Goal: Check status: Check status

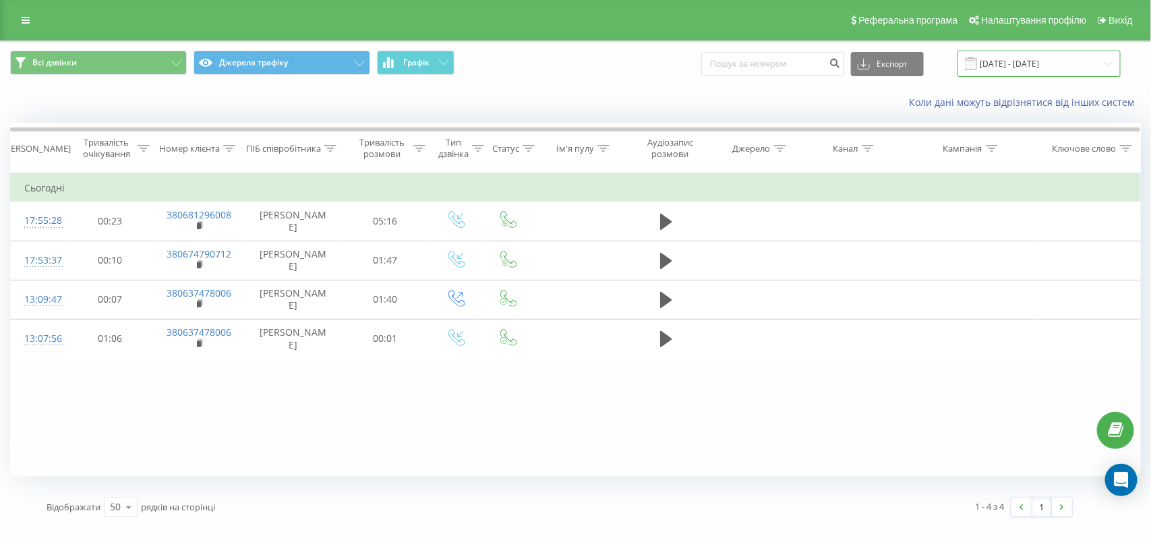
click at [1006, 65] on input "[DATE] - [DATE]" at bounding box center [1038, 64] width 163 height 26
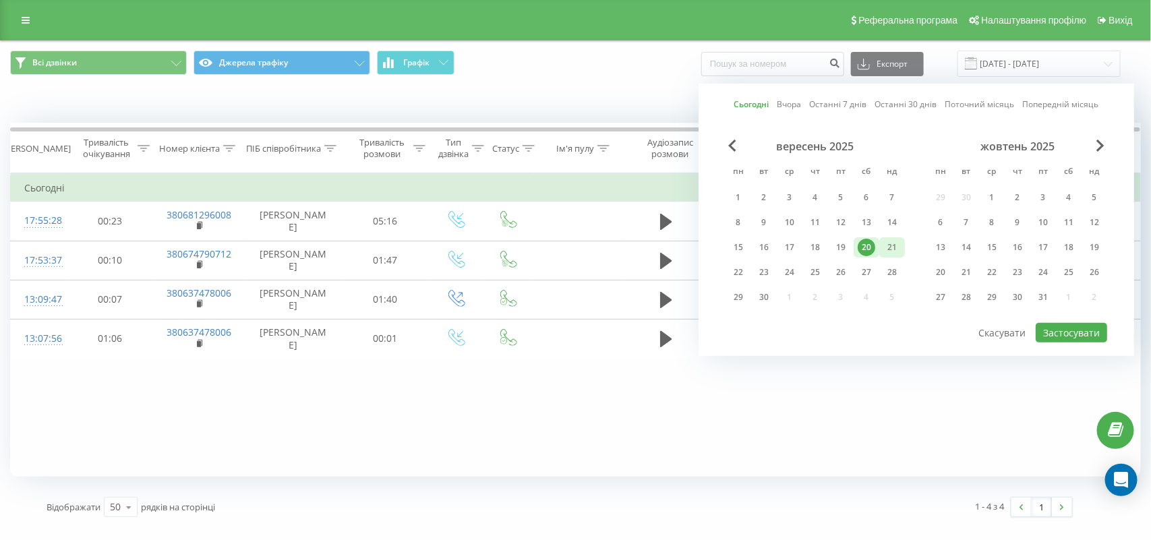
click at [890, 245] on div "21" at bounding box center [892, 248] width 18 height 18
click at [1072, 326] on button "Застосувати" at bounding box center [1070, 333] width 71 height 20
type input "[DATE] - [DATE]"
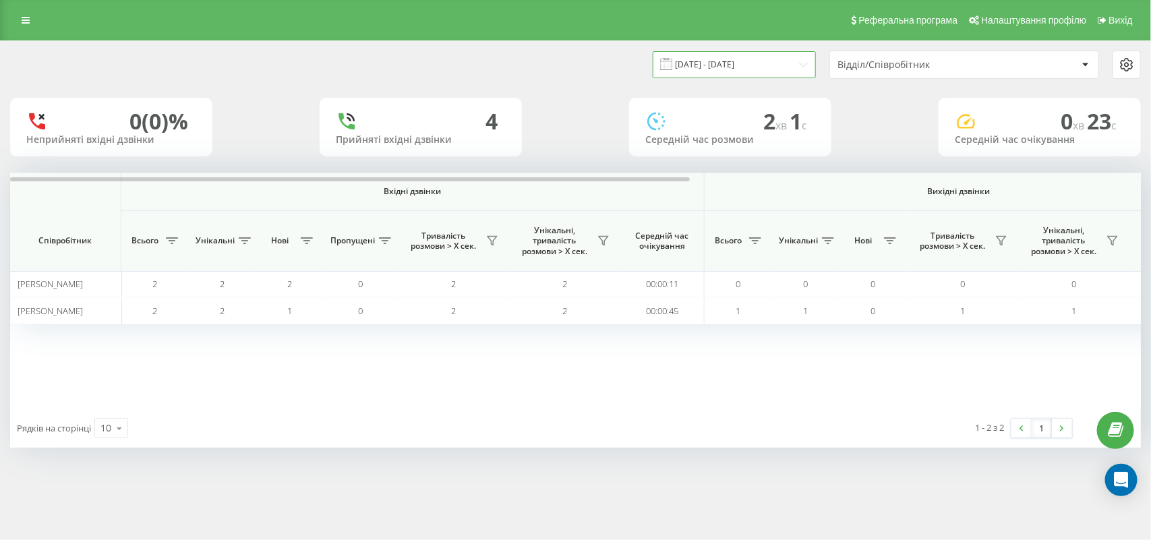
click at [703, 58] on input "[DATE] - [DATE]" at bounding box center [733, 64] width 163 height 26
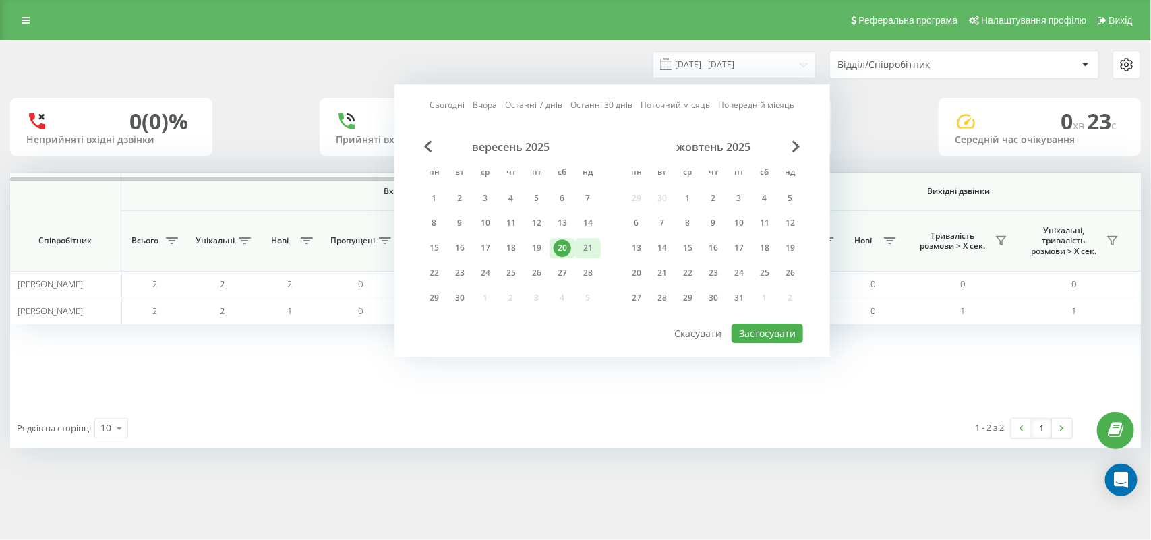
click at [601, 249] on div "вересень 2025 пн вт ср чт пт сб нд 1 2 3 4 5 6 7 8 9 10 11 12 13 14 15 16 17 18…" at bounding box center [611, 226] width 381 height 173
click at [583, 248] on div "21" at bounding box center [588, 248] width 18 height 18
drag, startPoint x: 745, startPoint y: 328, endPoint x: 737, endPoint y: 325, distance: 9.4
click at [745, 329] on button "Застосувати" at bounding box center [766, 334] width 71 height 20
type input "[DATE] - [DATE]"
